Goal: Check status: Check status

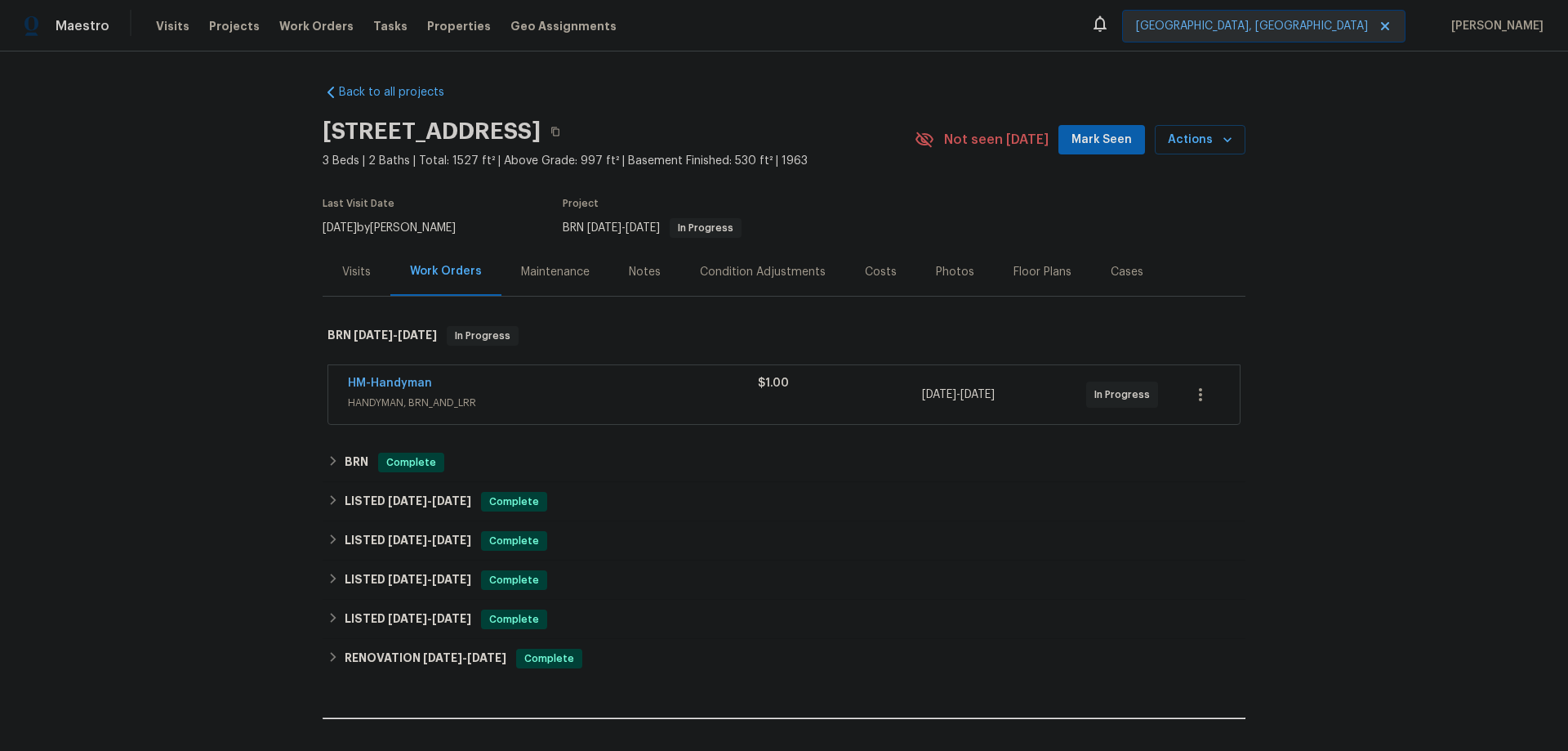
click at [588, 384] on div "HM-Handyman" at bounding box center [552, 384] width 410 height 20
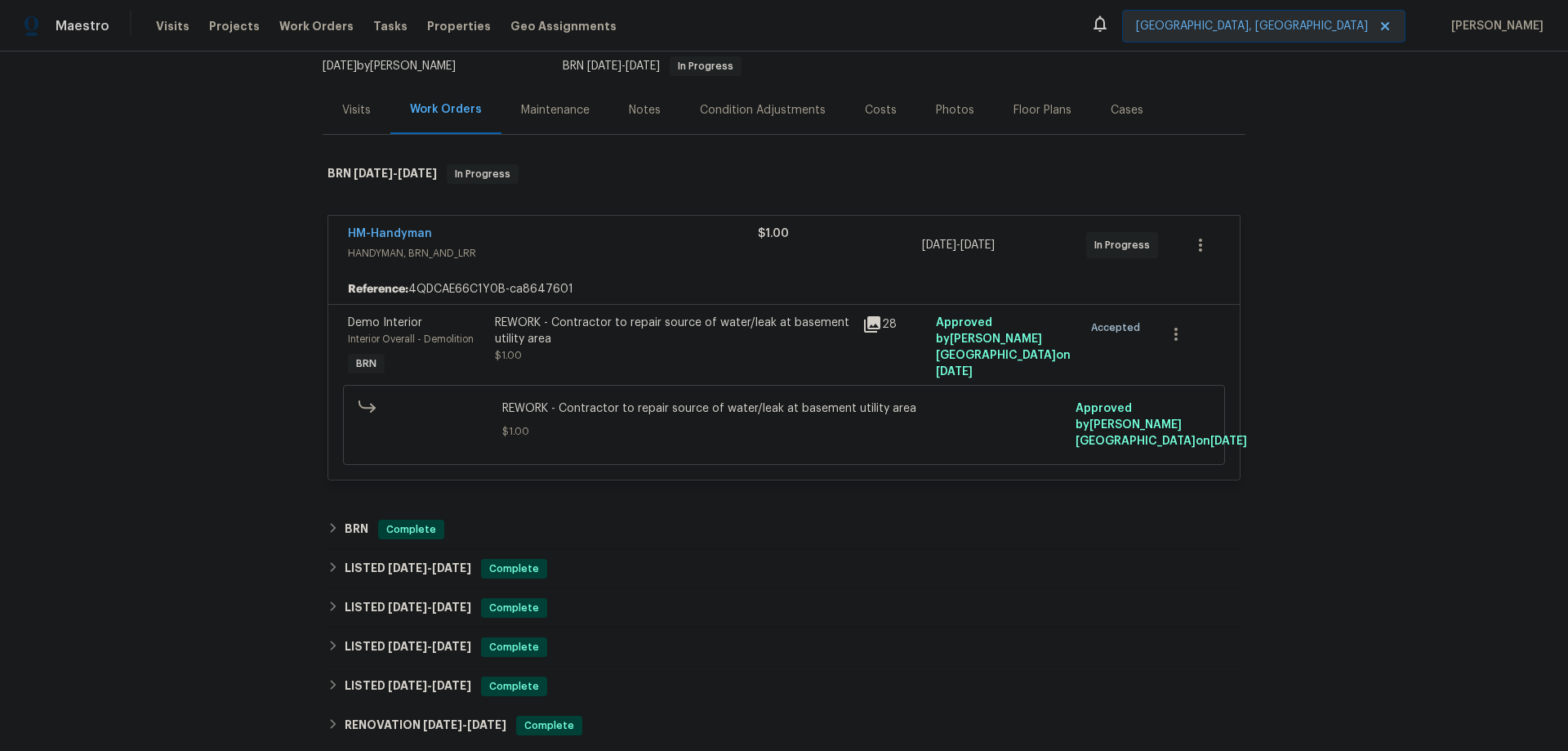
scroll to position [164, 0]
click at [868, 322] on icon at bounding box center [872, 322] width 16 height 16
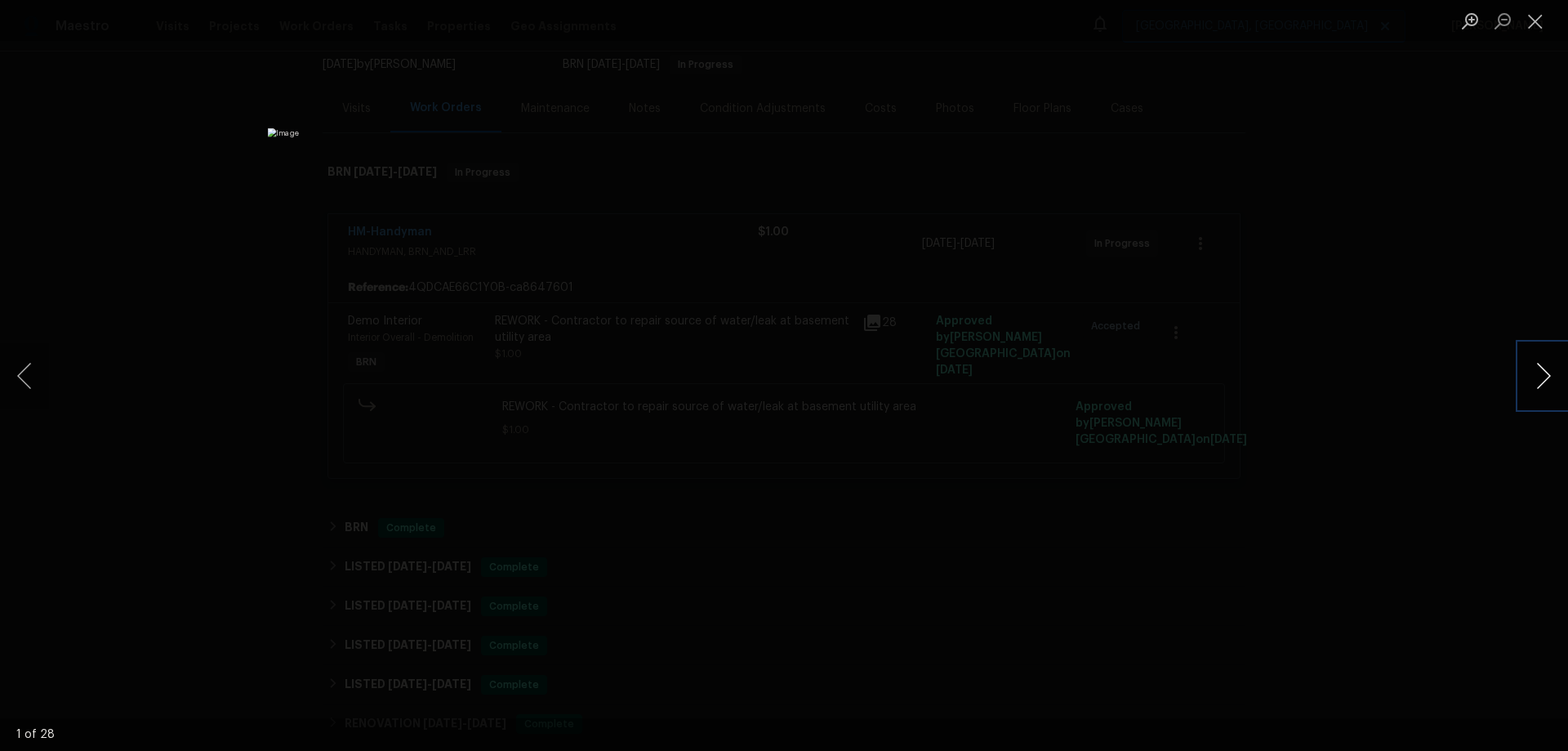
click at [1557, 372] on button "Next image" at bounding box center [1542, 375] width 49 height 66
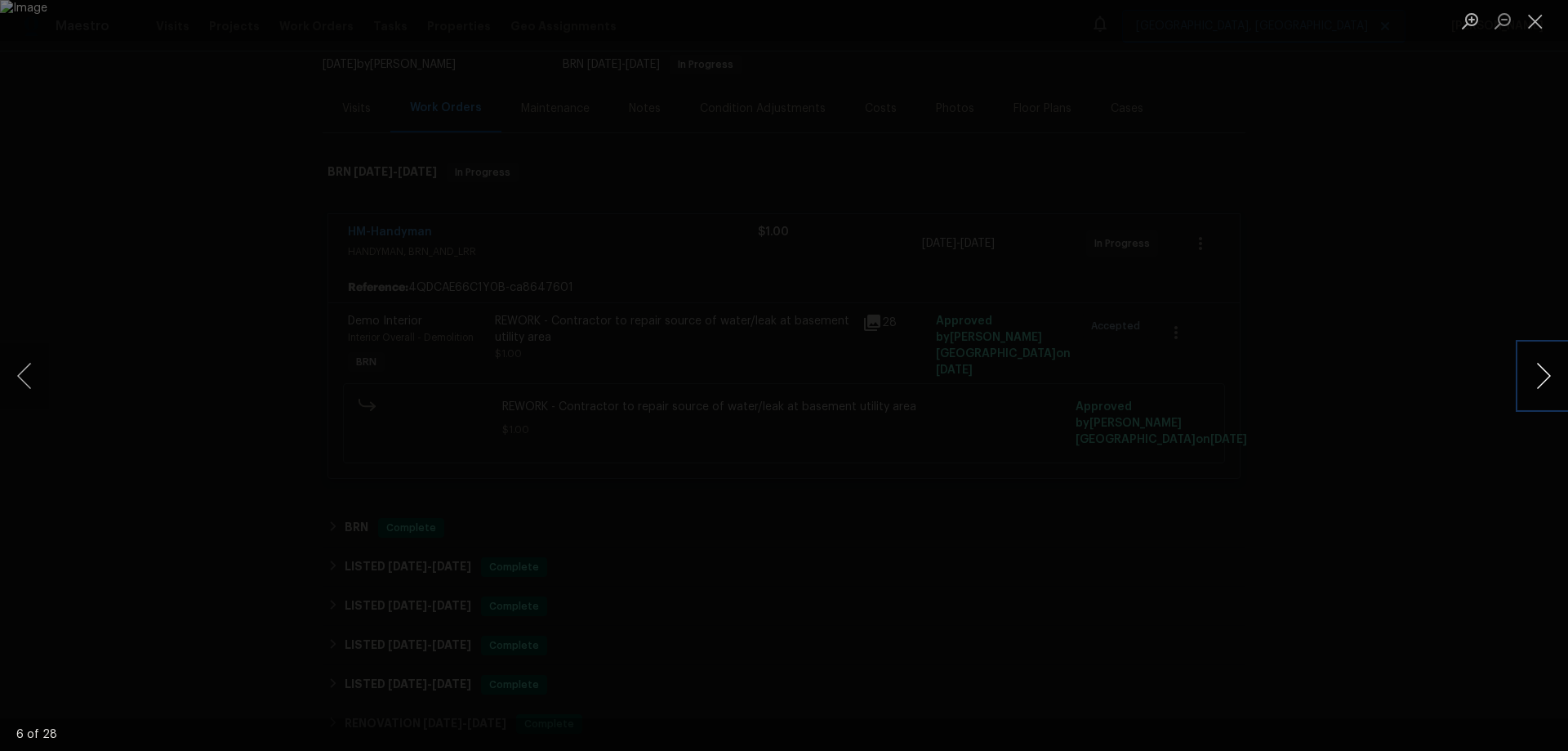
click at [1556, 372] on button "Next image" at bounding box center [1542, 375] width 49 height 66
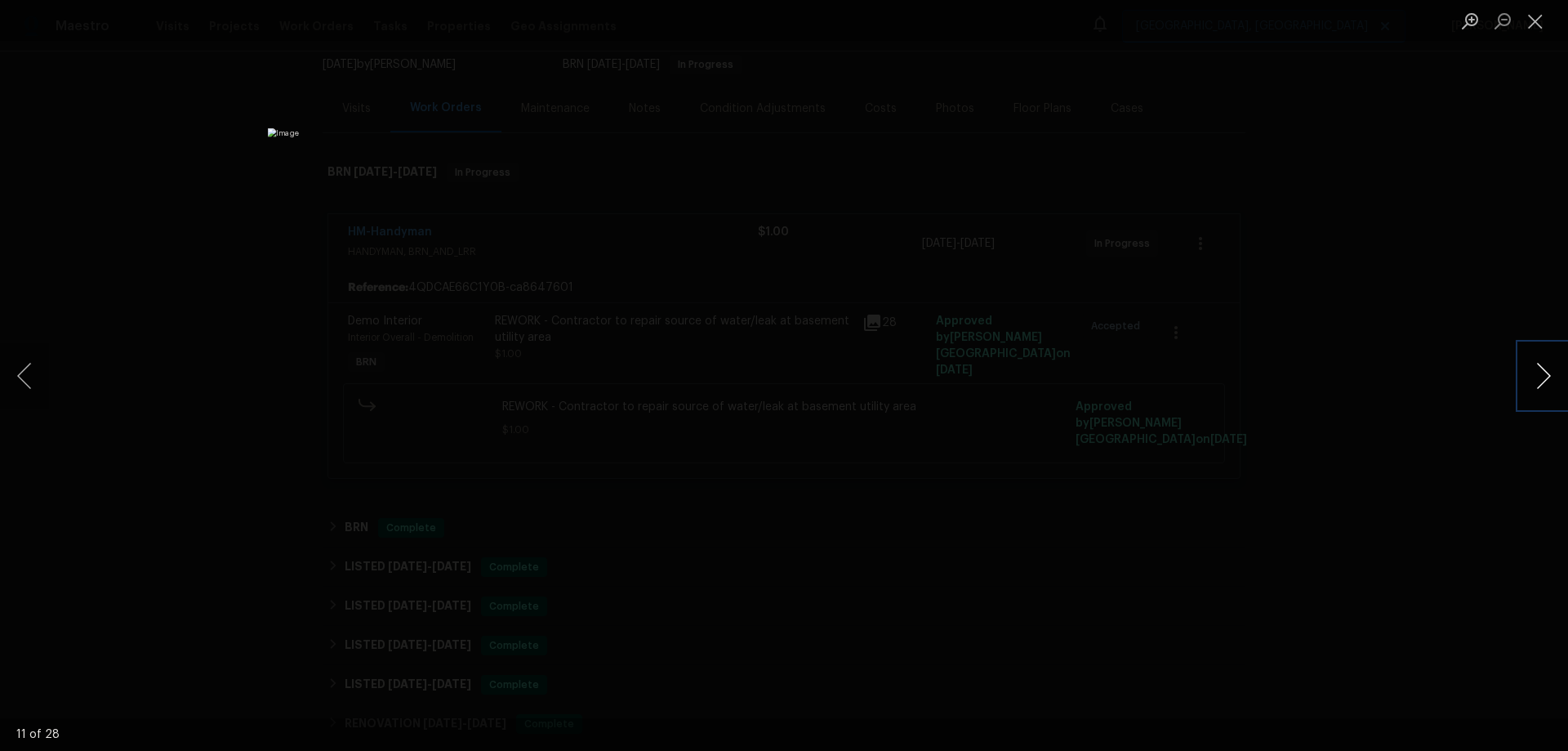
click at [1556, 372] on button "Next image" at bounding box center [1542, 375] width 49 height 66
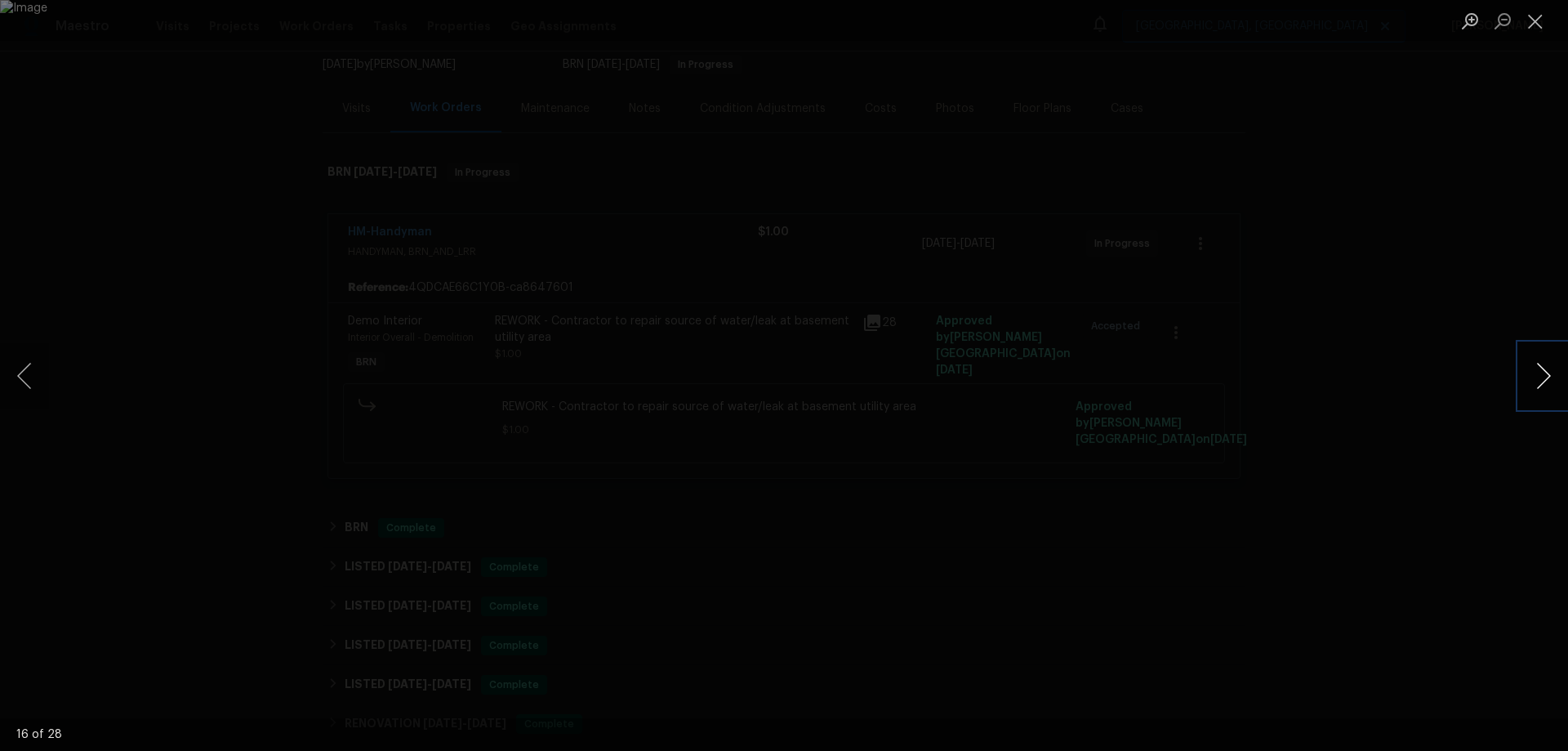
click at [1556, 371] on button "Next image" at bounding box center [1542, 375] width 49 height 66
click at [1406, 240] on div "Lightbox" at bounding box center [784, 375] width 1568 height 751
click at [1358, 200] on div "Lightbox" at bounding box center [784, 375] width 1568 height 751
drag, startPoint x: 1404, startPoint y: 194, endPoint x: 1425, endPoint y: 181, distance: 24.7
click at [1408, 192] on div "Lightbox" at bounding box center [784, 375] width 1568 height 751
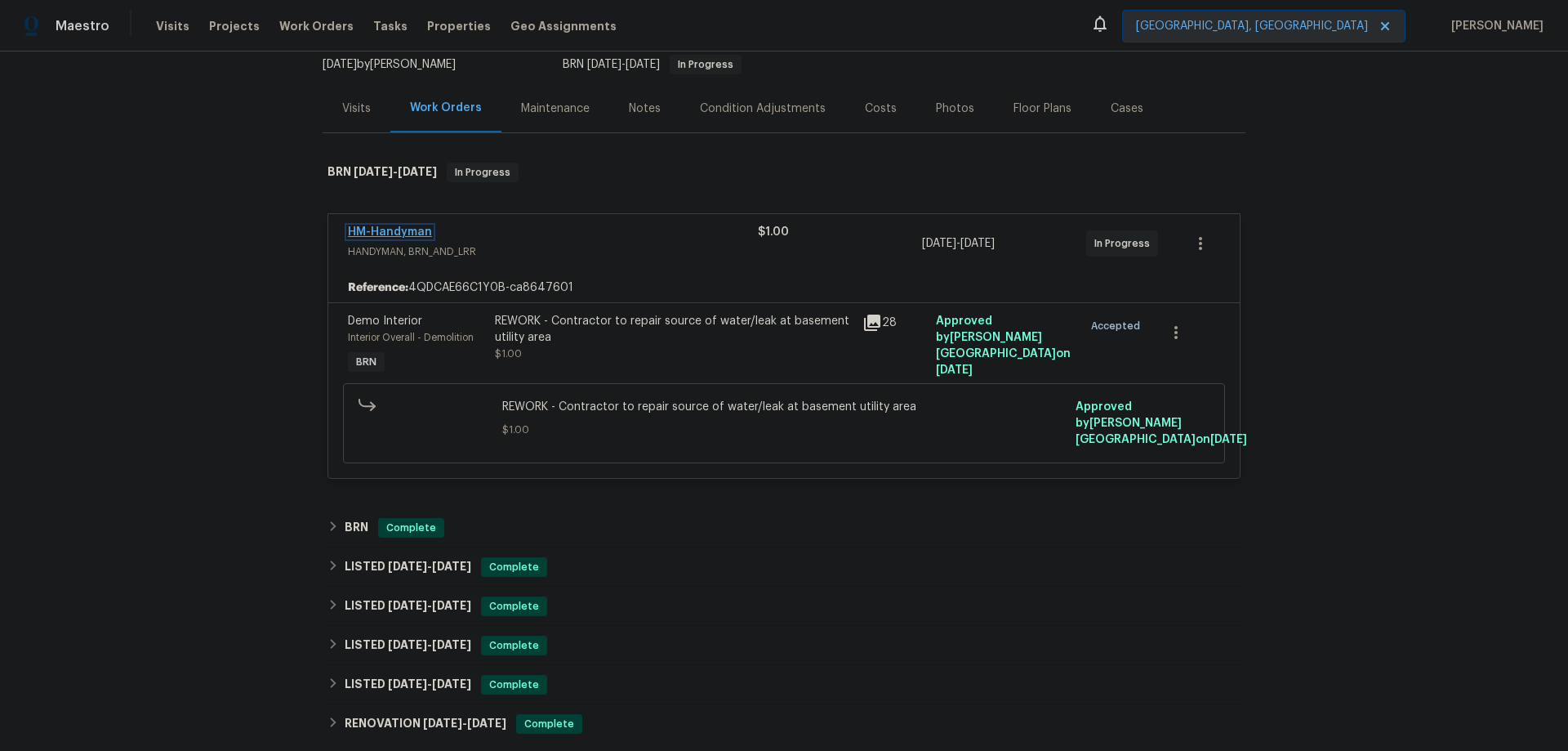
click at [408, 230] on link "HM-Handyman" at bounding box center [389, 231] width 84 height 11
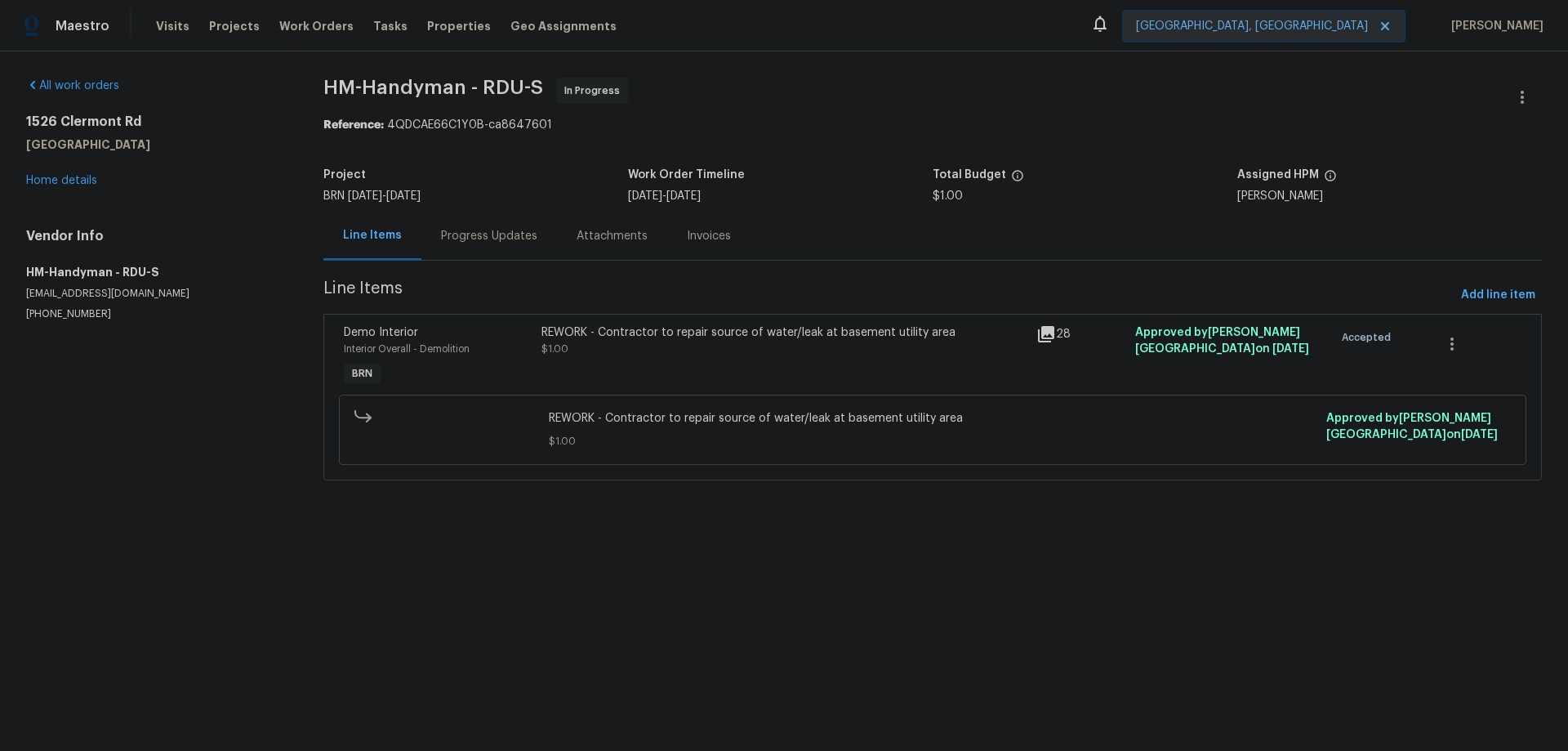
click at [516, 242] on div "Progress Updates" at bounding box center [488, 235] width 96 height 16
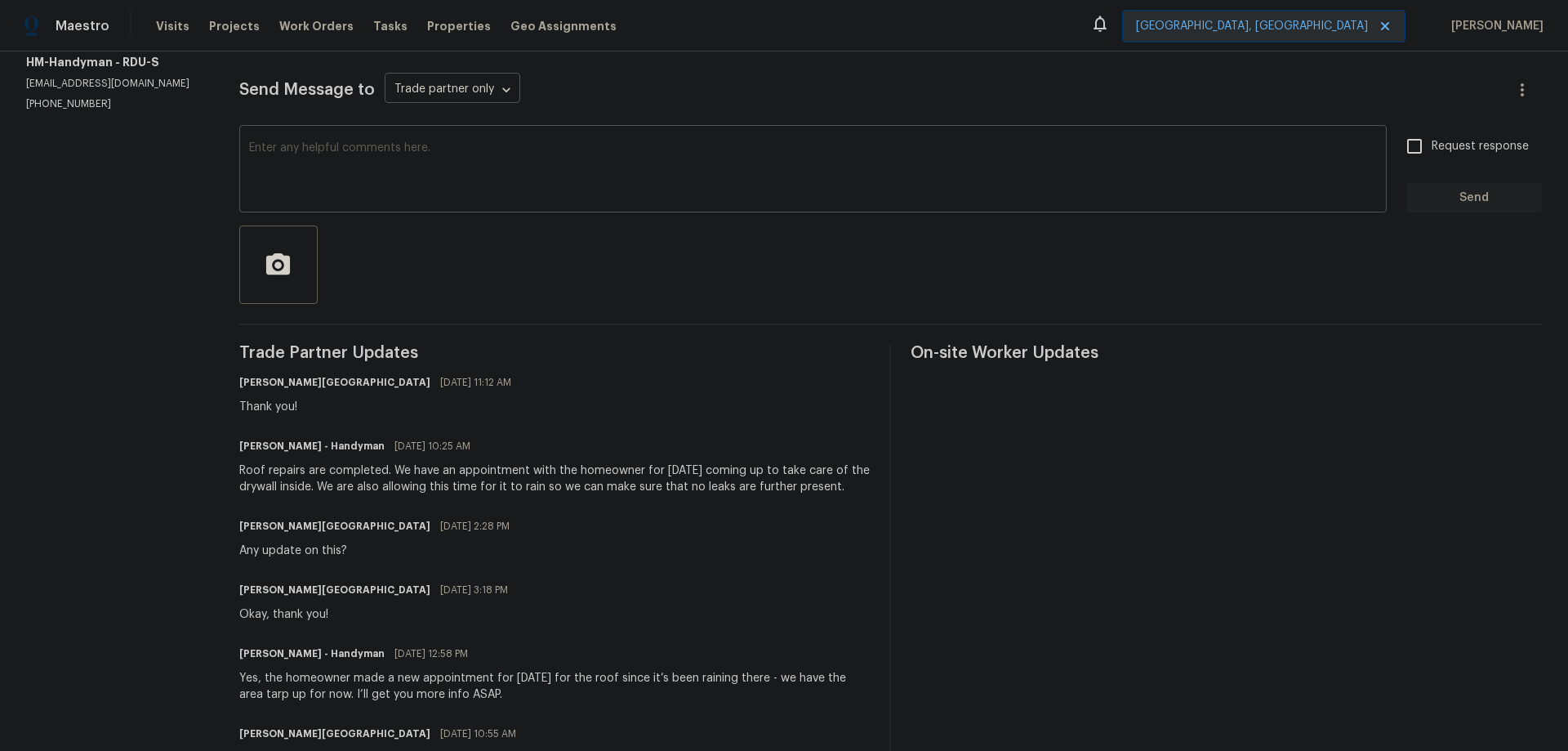
scroll to position [245, 0]
